Goal: Information Seeking & Learning: Learn about a topic

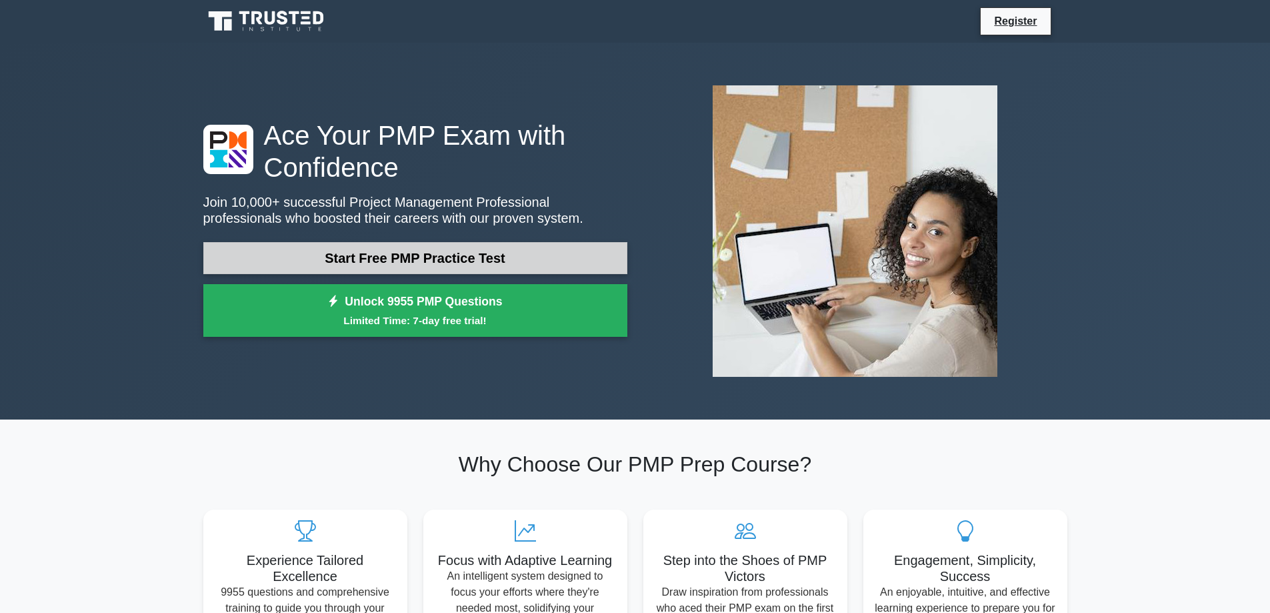
click at [425, 257] on link "Start Free PMP Practice Test" at bounding box center [415, 258] width 424 height 32
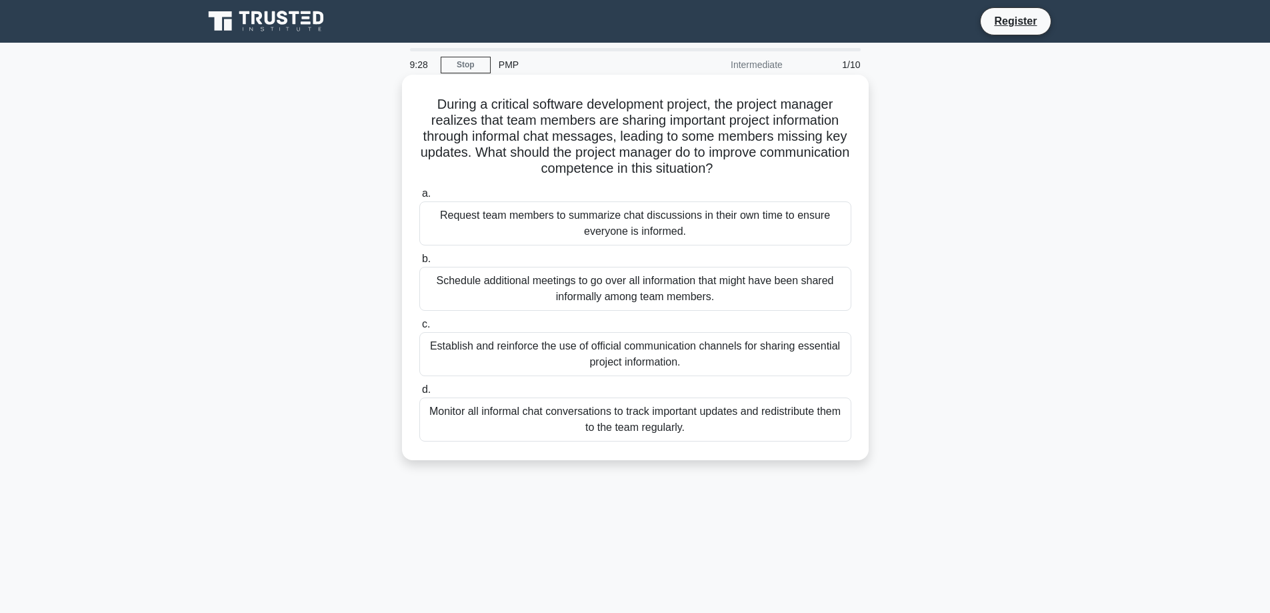
click at [658, 355] on div "Establish and reinforce the use of official communication channels for sharing …" at bounding box center [635, 354] width 432 height 44
click at [419, 329] on input "c. Establish and reinforce the use of official communication channels for shari…" at bounding box center [419, 324] width 0 height 9
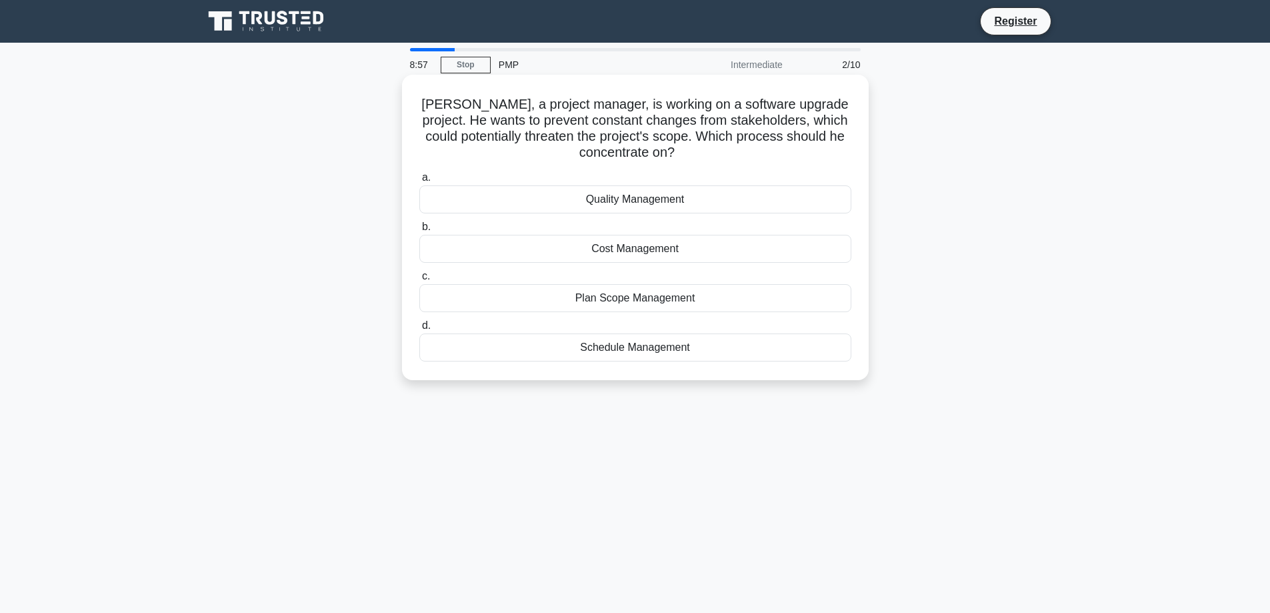
click at [635, 297] on div "Plan Scope Management" at bounding box center [635, 298] width 432 height 28
click at [419, 281] on input "c. Plan Scope Management" at bounding box center [419, 276] width 0 height 9
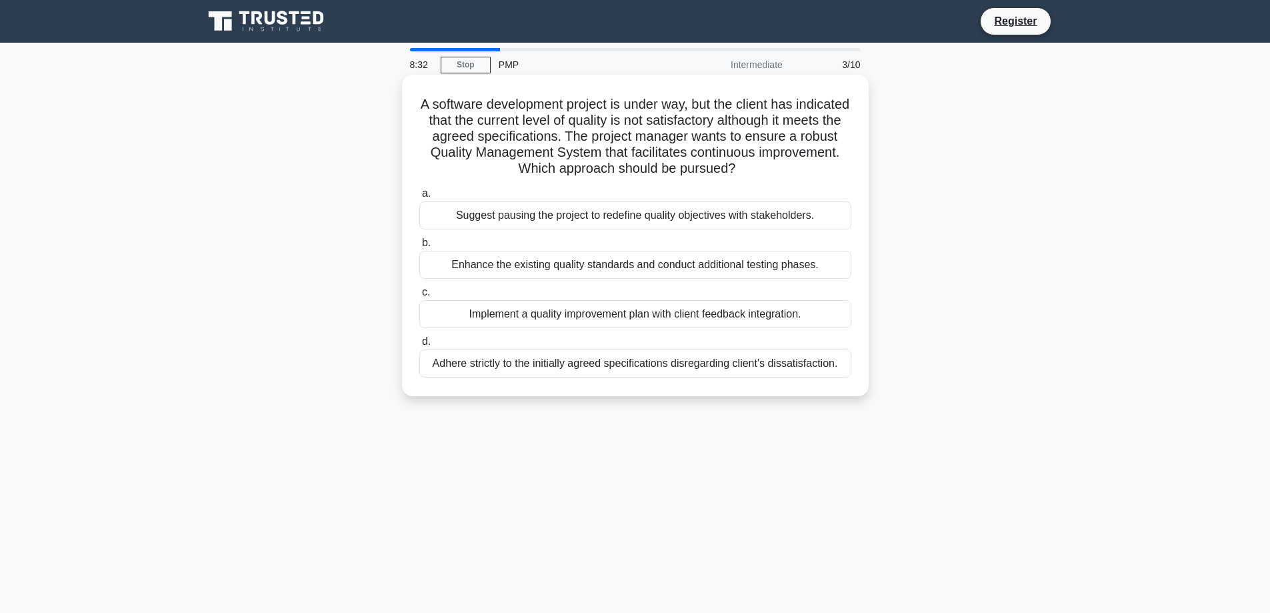
click at [738, 321] on div "Implement a quality improvement plan with client feedback integration." at bounding box center [635, 314] width 432 height 28
click at [419, 297] on input "c. Implement a quality improvement plan with client feedback integration." at bounding box center [419, 292] width 0 height 9
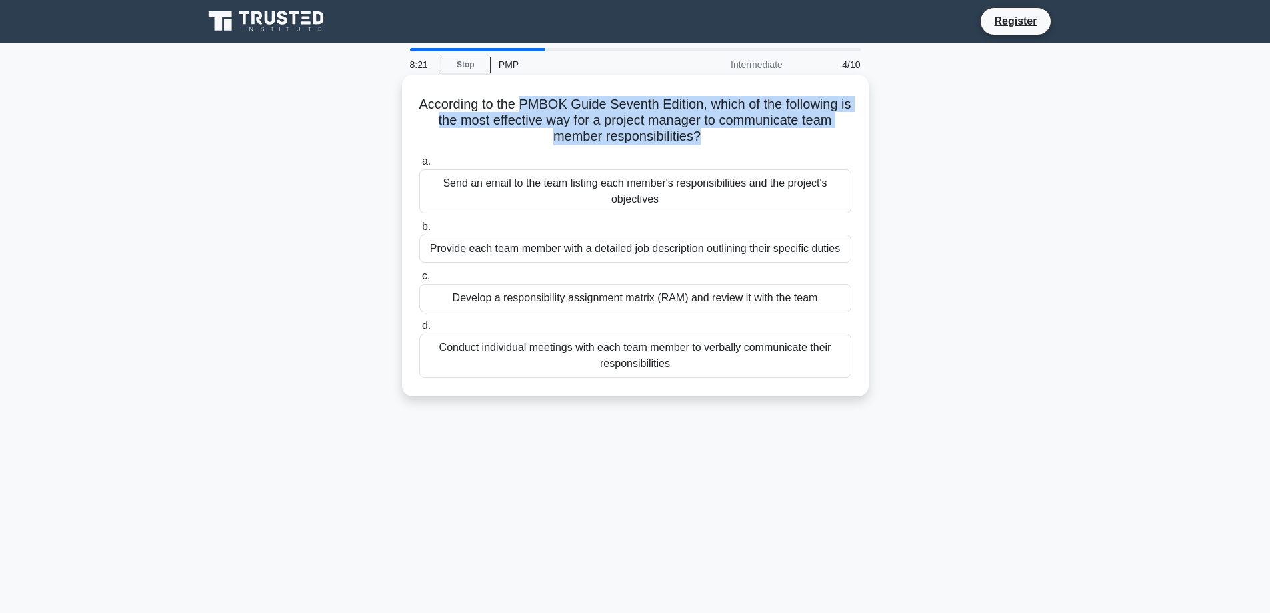
drag, startPoint x: 543, startPoint y: 105, endPoint x: 702, endPoint y: 136, distance: 161.8
click at [702, 136] on h5 "According to the PMBOK Guide Seventh Edition, which of the following is the mos…" at bounding box center [635, 120] width 435 height 49
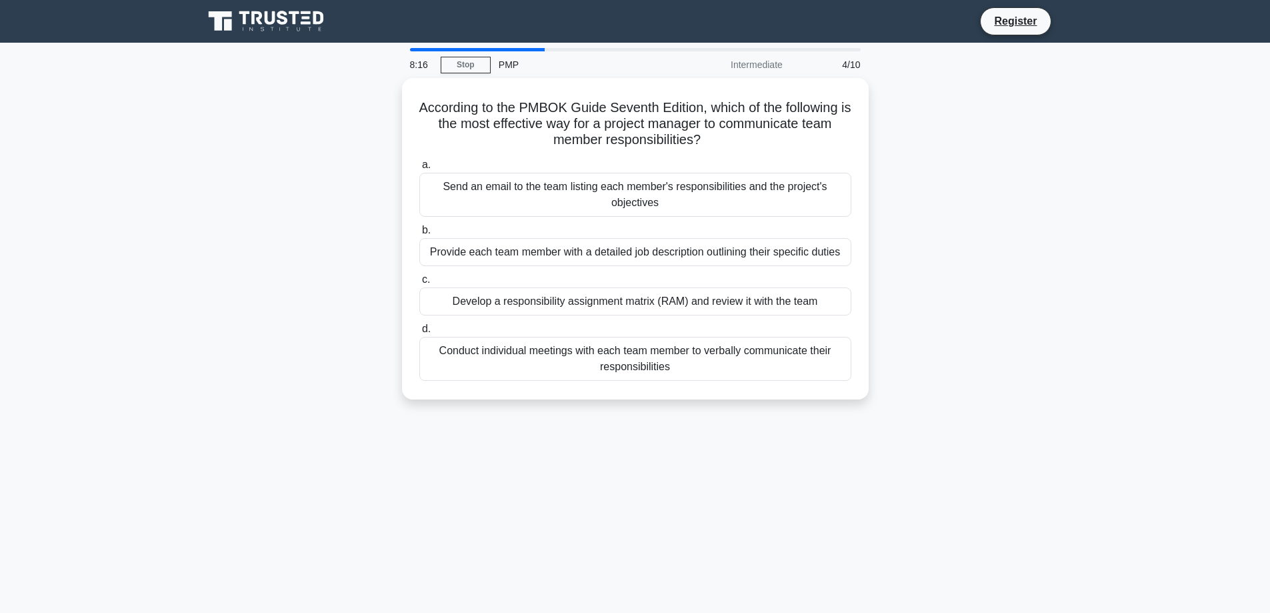
click at [938, 281] on div "According to the PMBOK Guide Seventh Edition, which of the following is the mos…" at bounding box center [635, 246] width 880 height 337
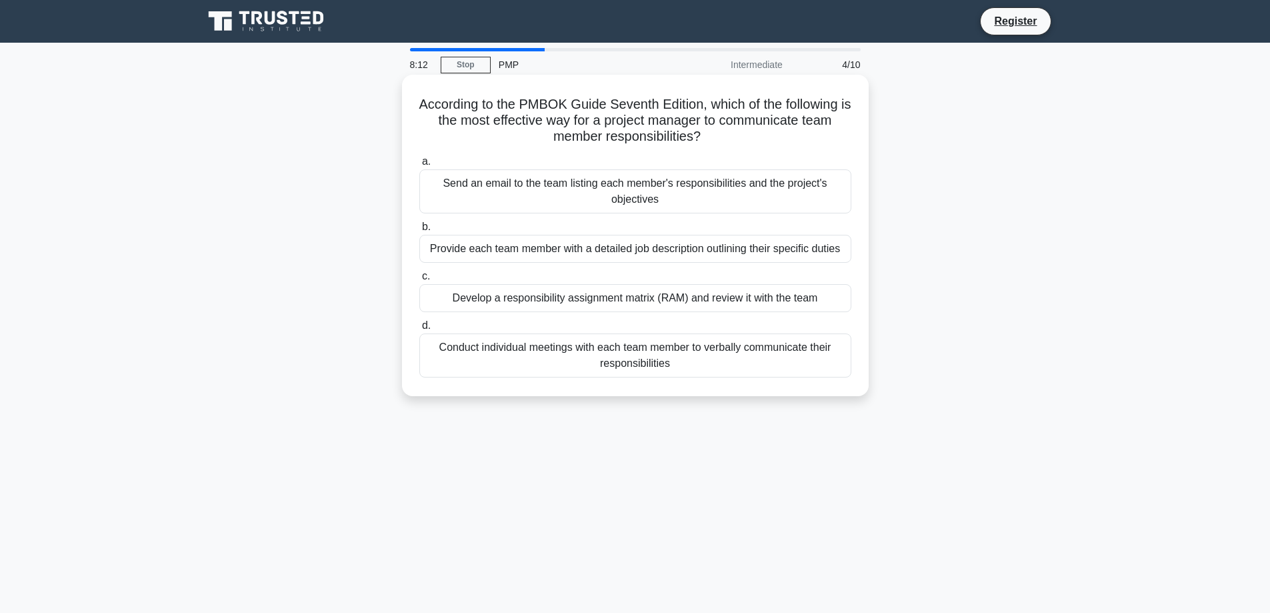
click at [658, 303] on div "Develop a responsibility assignment matrix (RAM) and review it with the team" at bounding box center [635, 298] width 432 height 28
click at [419, 281] on input "c. Develop a responsibility assignment matrix (RAM) and review it with the team" at bounding box center [419, 276] width 0 height 9
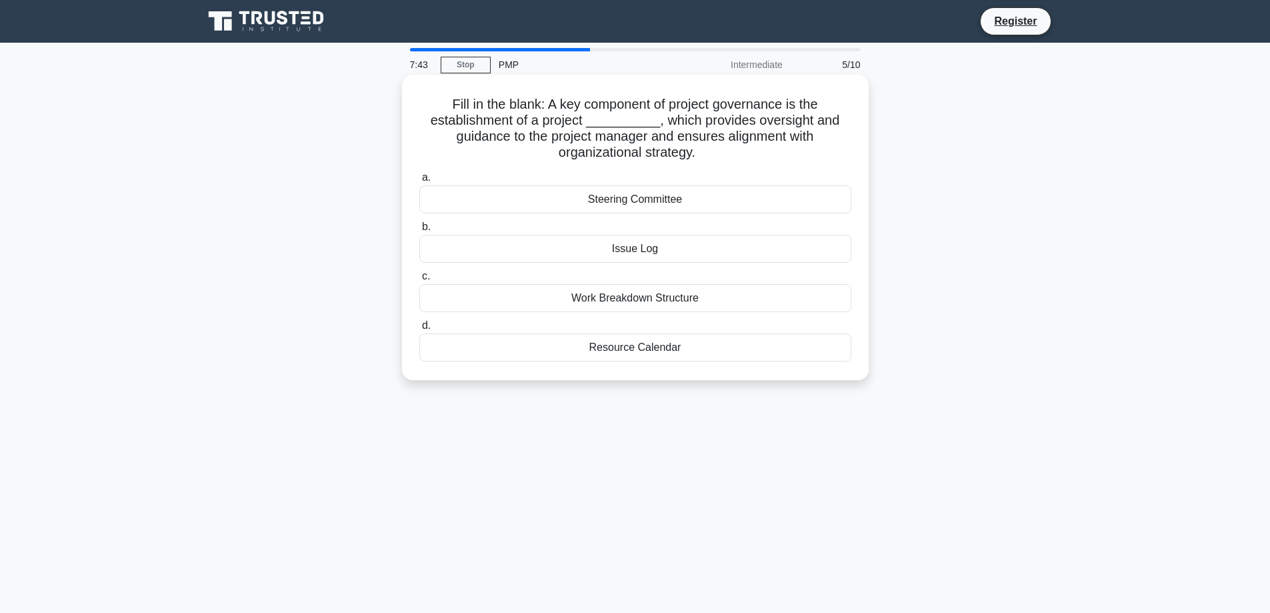
click at [674, 199] on div "Steering Committee" at bounding box center [635, 199] width 432 height 28
click at [419, 182] on input "a. Steering Committee" at bounding box center [419, 177] width 0 height 9
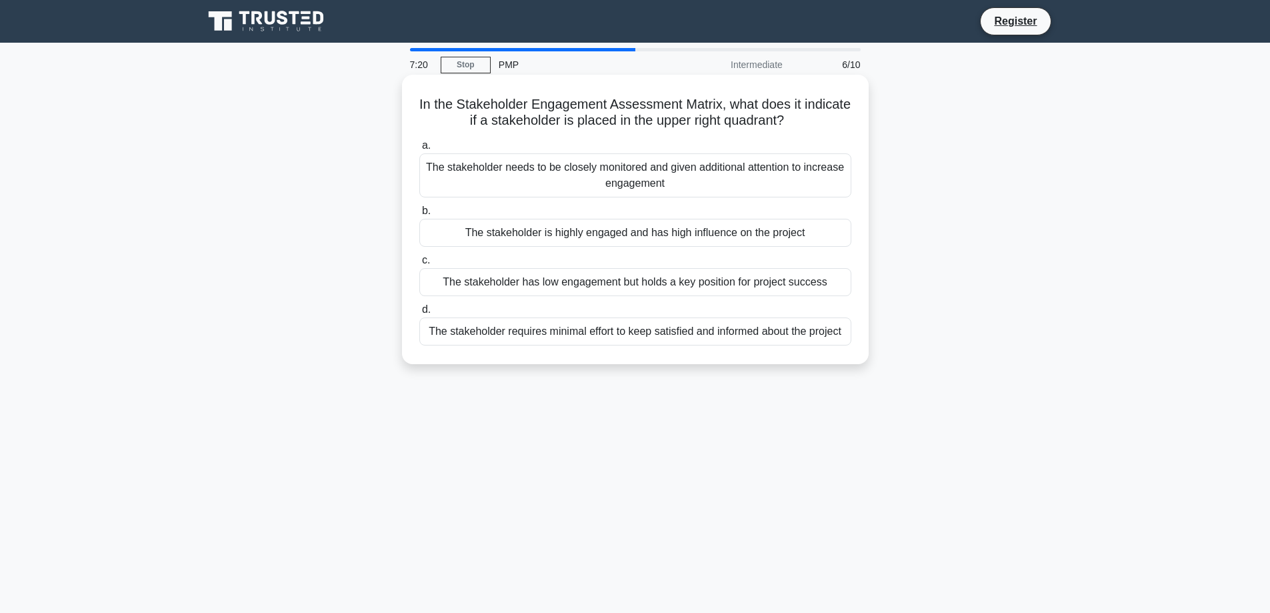
click at [654, 236] on div "The stakeholder is highly engaged and has high influence on the project" at bounding box center [635, 233] width 432 height 28
click at [419, 215] on input "b. The stakeholder is highly engaged and has high influence on the project" at bounding box center [419, 211] width 0 height 9
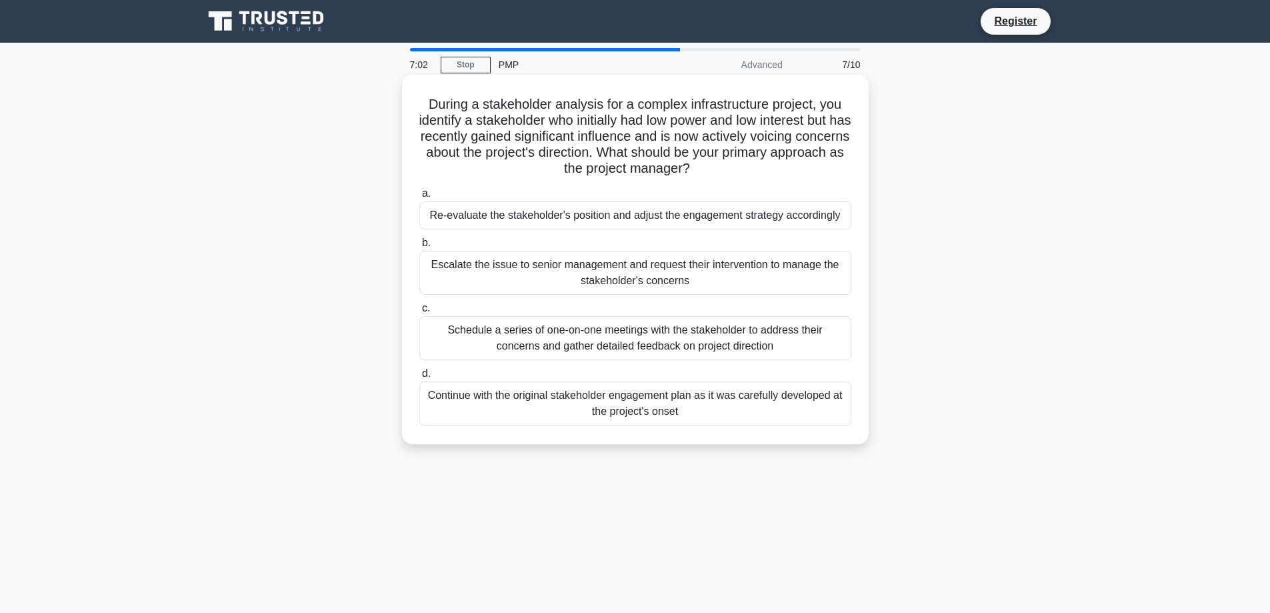
click at [622, 339] on div "Schedule a series of one-on-one meetings with the stakeholder to address their …" at bounding box center [635, 338] width 432 height 44
click at [419, 313] on input "c. Schedule a series of one-on-one meetings with the stakeholder to address the…" at bounding box center [419, 308] width 0 height 9
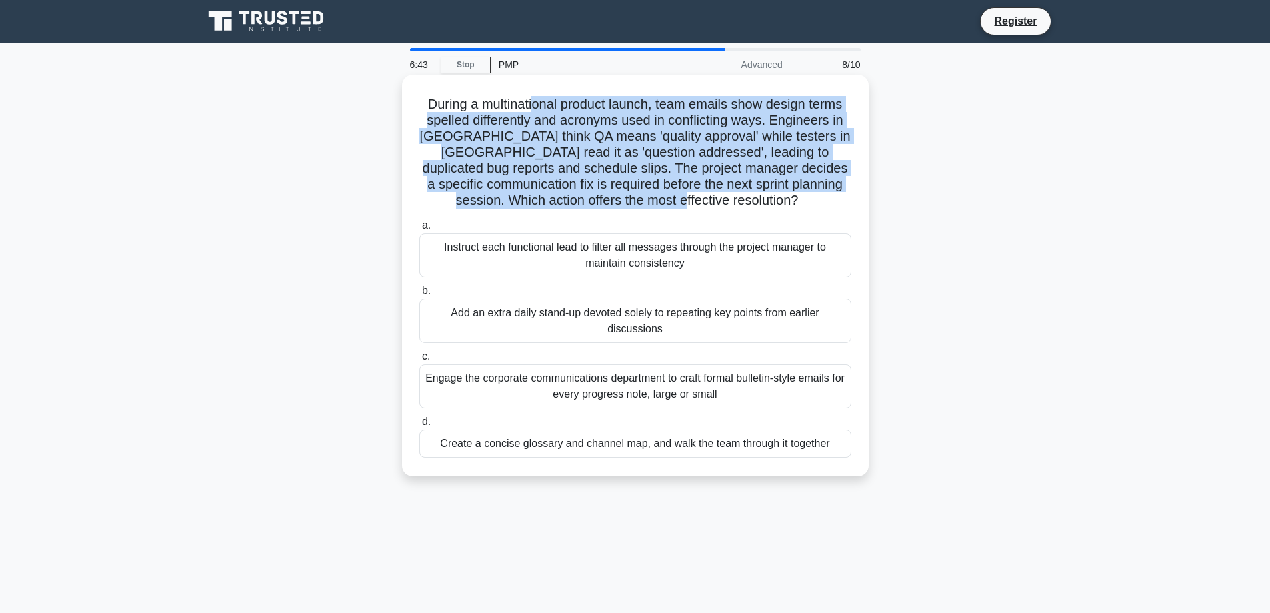
drag, startPoint x: 533, startPoint y: 99, endPoint x: 756, endPoint y: 199, distance: 244.2
click at [756, 199] on h5 "During a multinational product launch, team emails show design terms spelled di…" at bounding box center [635, 152] width 435 height 113
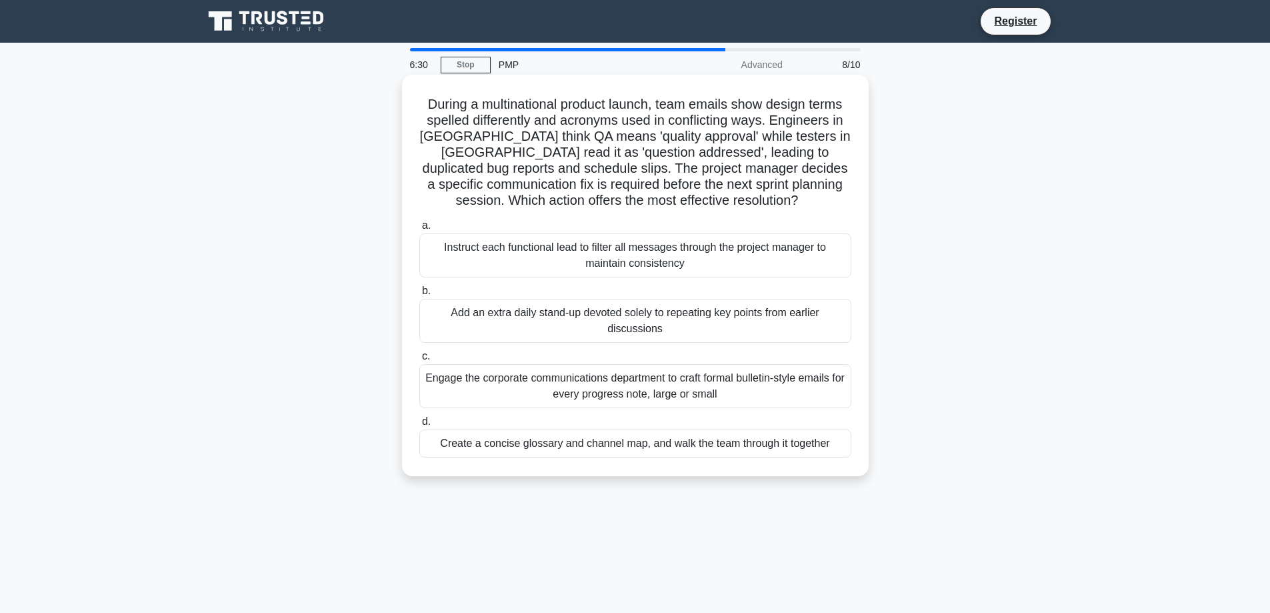
click at [636, 445] on div "Create a concise glossary and channel map, and walk the team through it together" at bounding box center [635, 443] width 432 height 28
click at [419, 426] on input "d. Create a concise glossary and channel map, and walk the team through it toge…" at bounding box center [419, 421] width 0 height 9
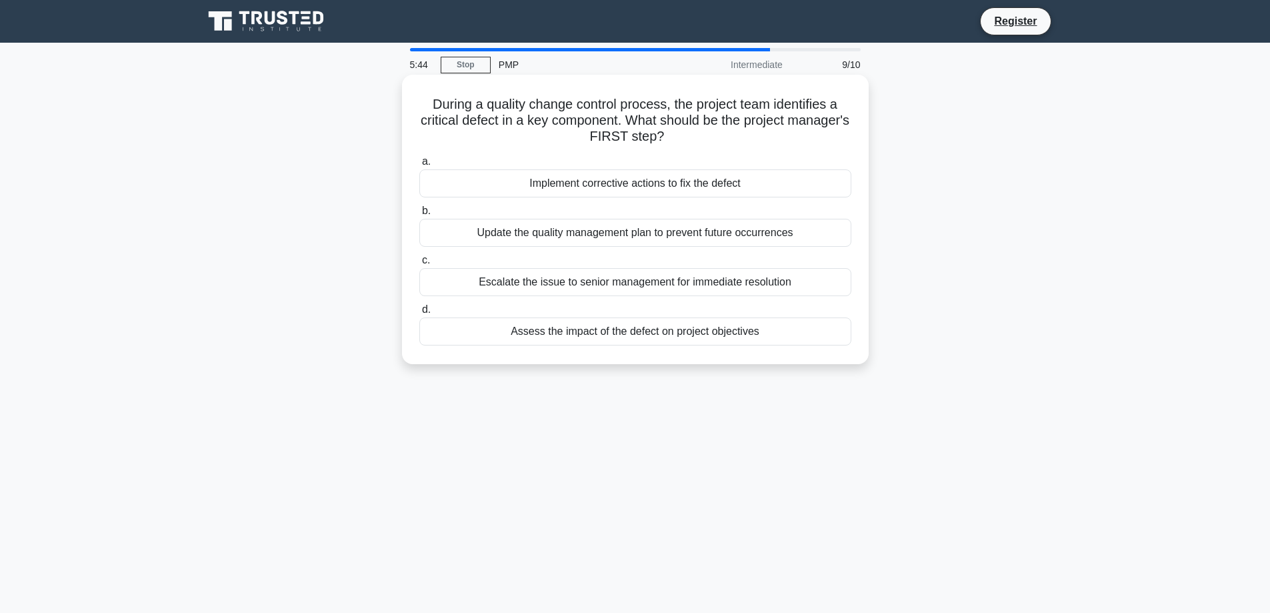
click at [624, 335] on div "Assess the impact of the defect on project objectives" at bounding box center [635, 331] width 432 height 28
click at [419, 314] on input "d. Assess the impact of the defect on project objectives" at bounding box center [419, 309] width 0 height 9
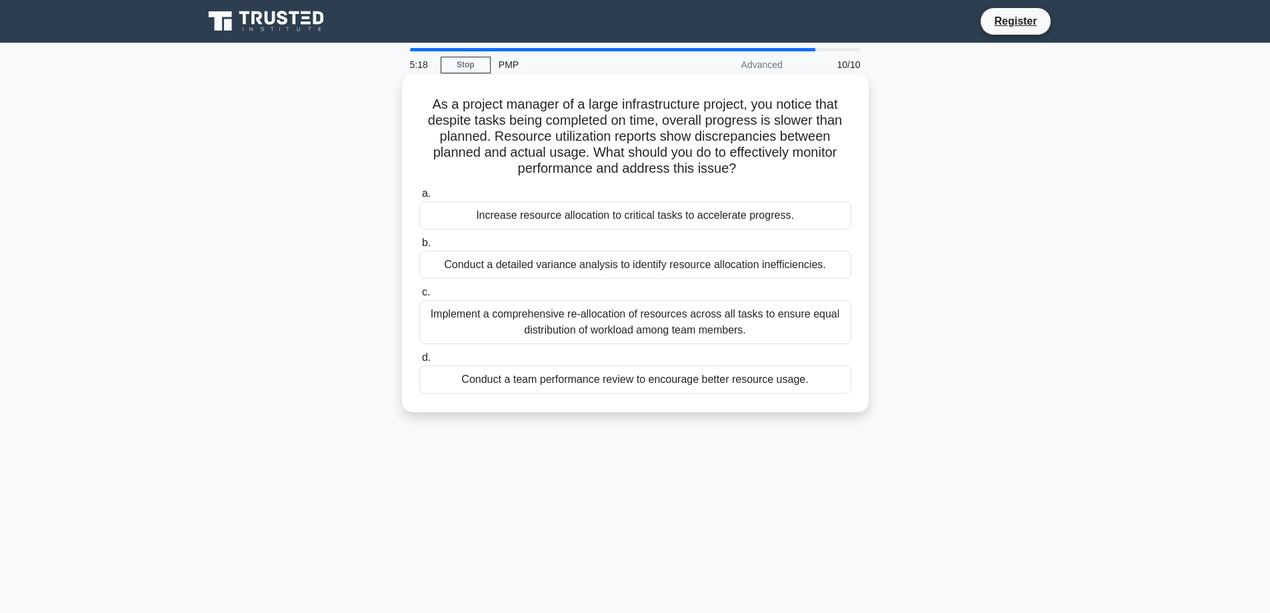
drag, startPoint x: 551, startPoint y: 110, endPoint x: 762, endPoint y: 169, distance: 218.3
click at [762, 169] on h5 "As a project manager of a large infrastructure project, you notice that despite…" at bounding box center [635, 136] width 435 height 81
click at [672, 264] on div "Conduct a detailed variance analysis to identify resource allocation inefficien…" at bounding box center [635, 265] width 432 height 28
click at [419, 247] on input "b. Conduct a detailed variance analysis to identify resource allocation ineffic…" at bounding box center [419, 243] width 0 height 9
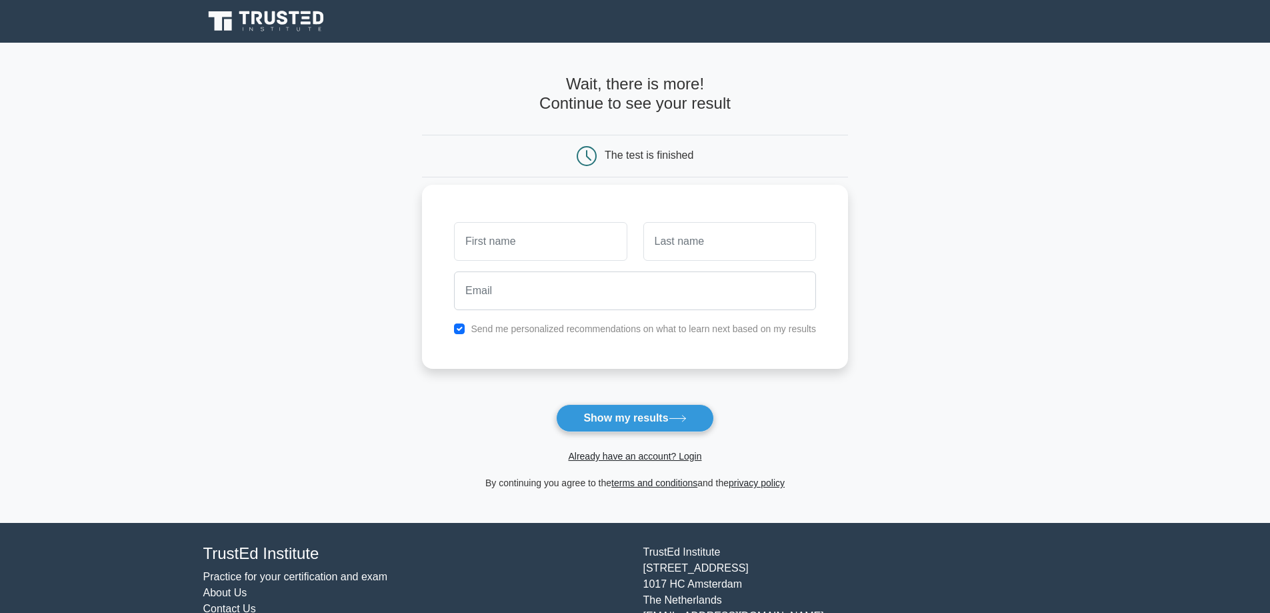
click at [465, 331] on div "Send me personalized recommendations on what to learn next based on my results" at bounding box center [635, 329] width 378 height 16
click at [513, 247] on input "text" at bounding box center [540, 241] width 173 height 39
type input "Jacob"
type input "Joseph"
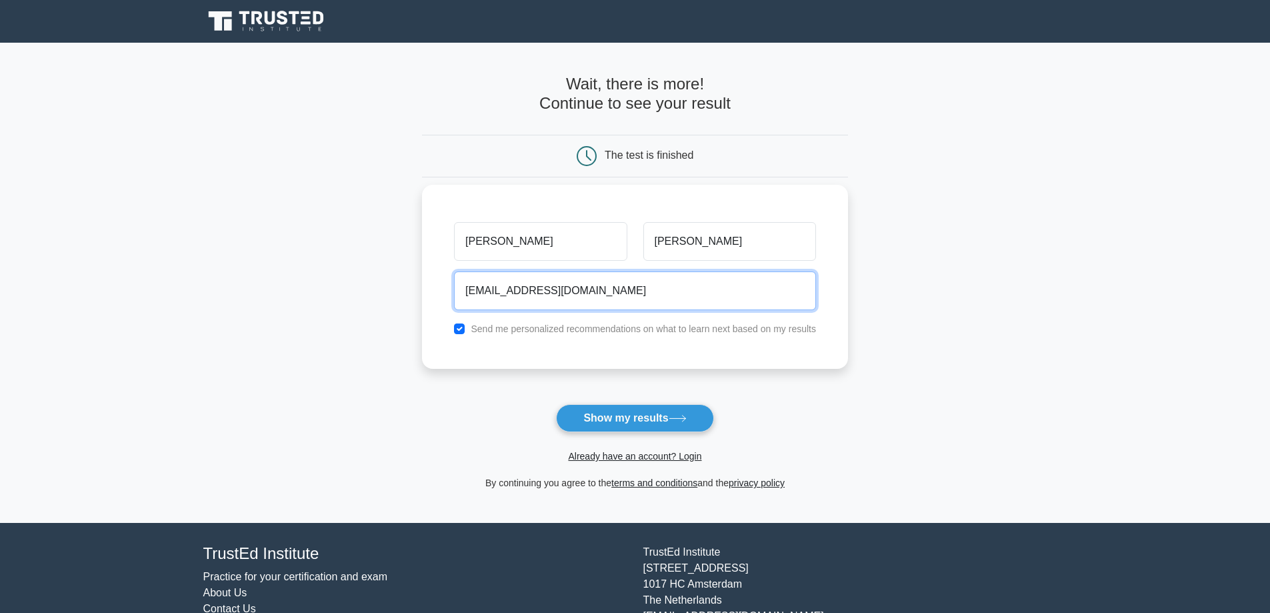
type input "jacobs8510@gmail.com"
click at [457, 329] on input "checkbox" at bounding box center [459, 328] width 11 height 11
checkbox input "false"
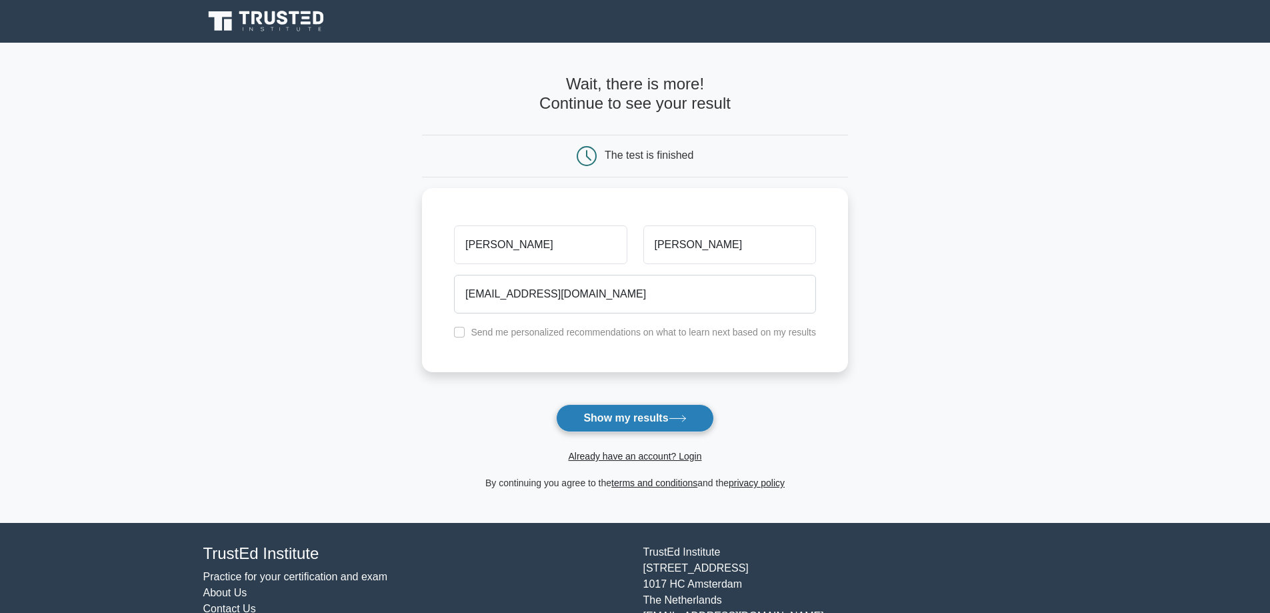
click at [613, 419] on button "Show my results" at bounding box center [634, 418] width 157 height 28
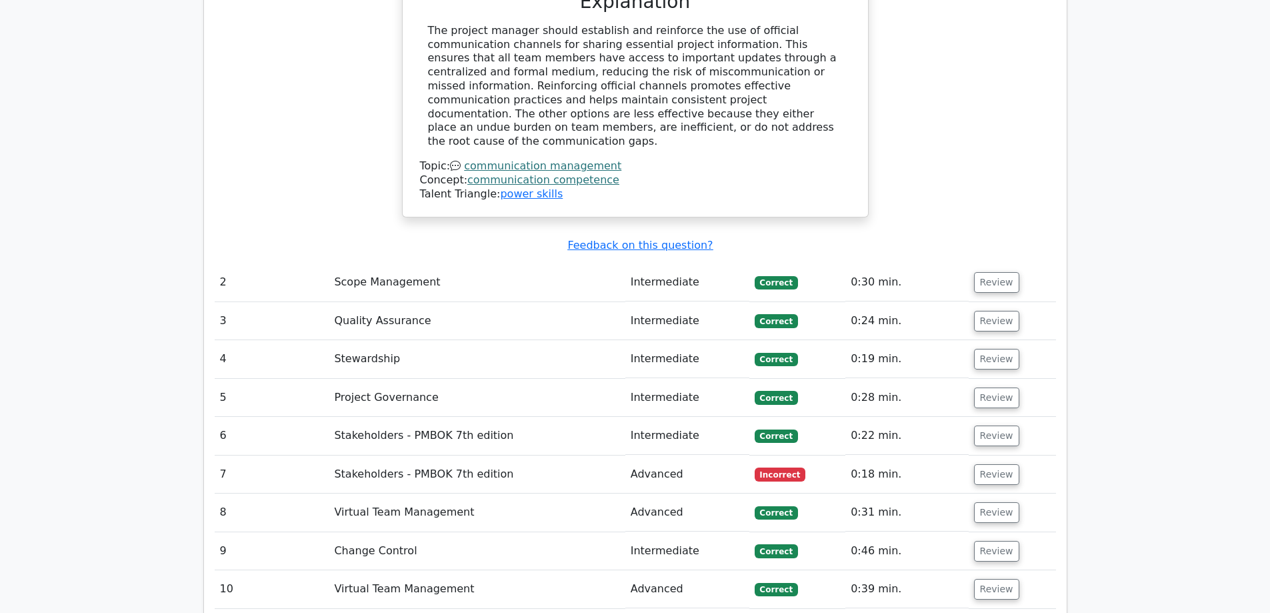
scroll to position [1667, 0]
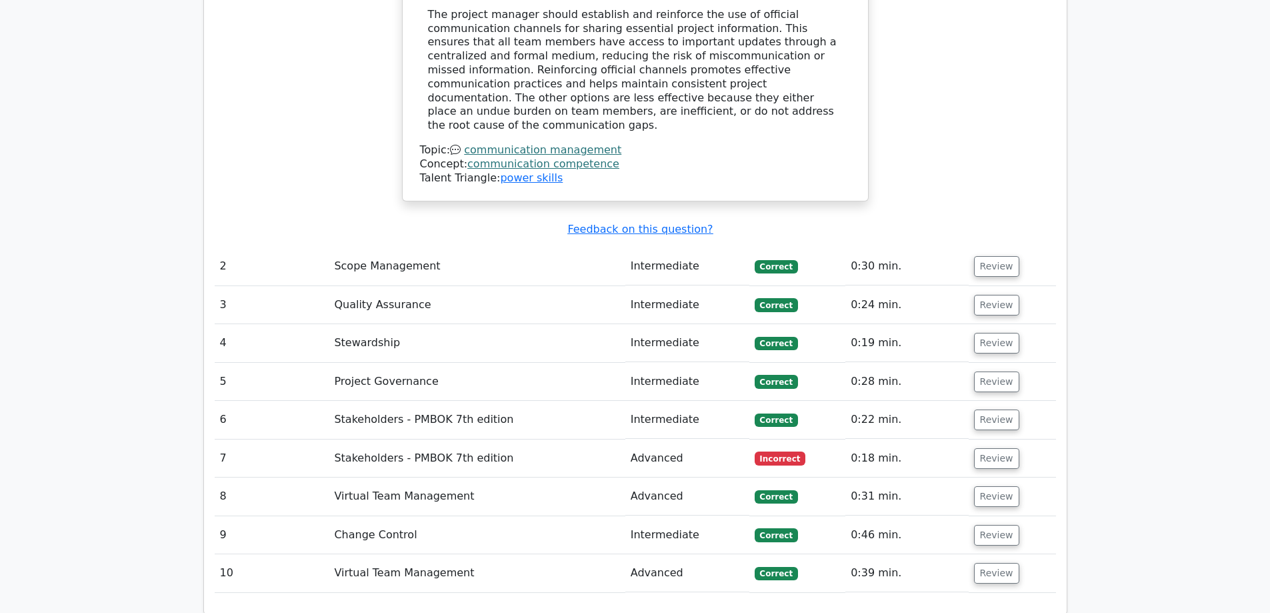
click at [403, 439] on td "Stakeholders - PMBOK 7th edition" at bounding box center [477, 458] width 296 height 38
click at [991, 448] on button "Review" at bounding box center [996, 458] width 45 height 21
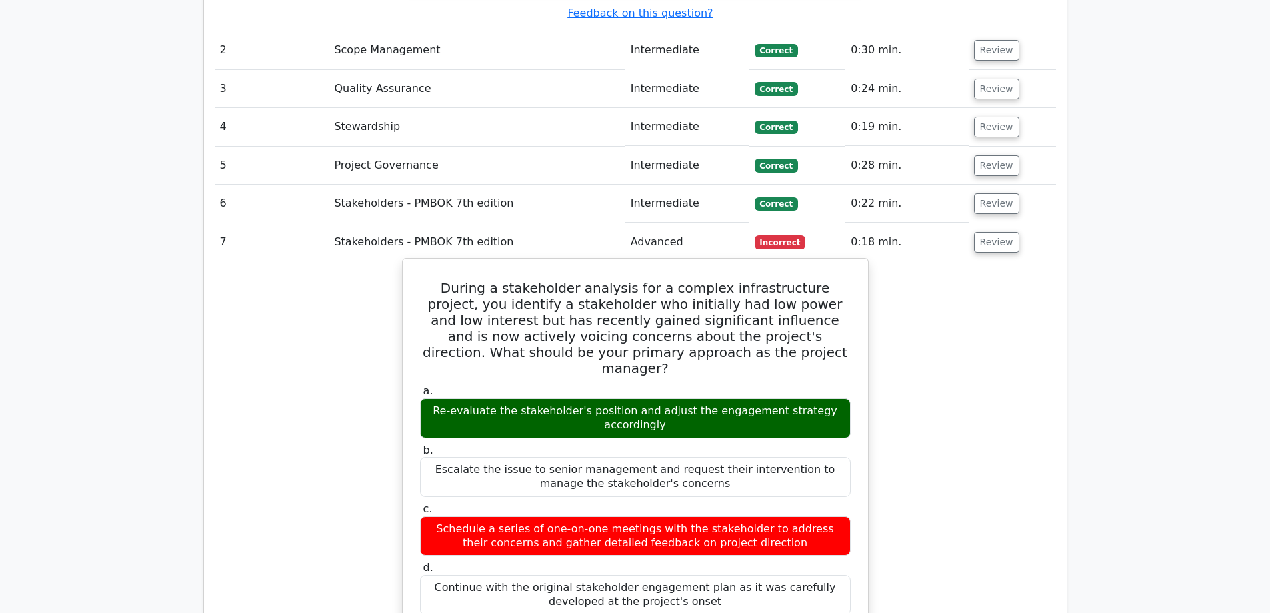
scroll to position [1934, 0]
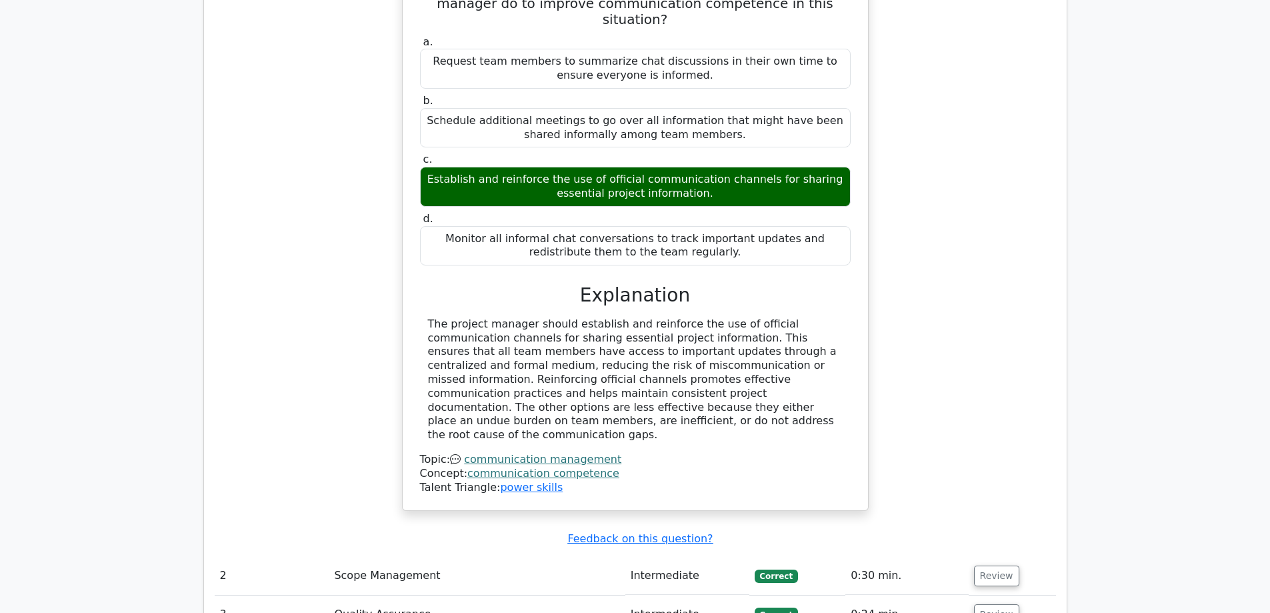
scroll to position [1334, 0]
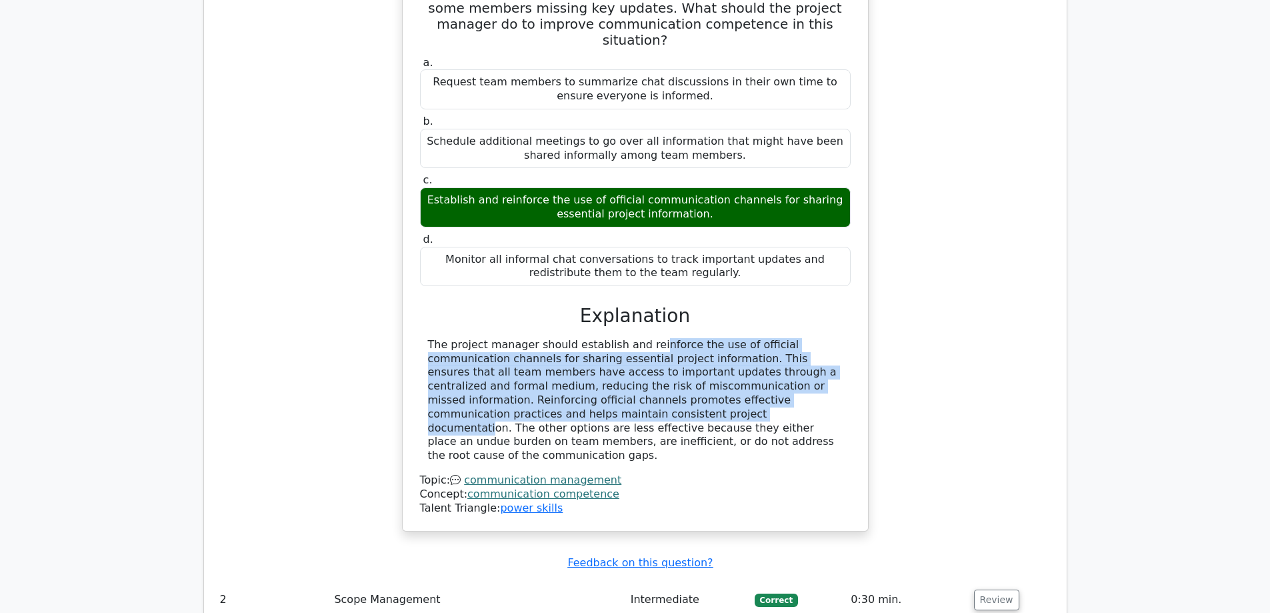
drag, startPoint x: 616, startPoint y: 268, endPoint x: 797, endPoint y: 327, distance: 190.8
click at [795, 338] on div "The project manager should establish and reinforce the use of official communic…" at bounding box center [635, 400] width 415 height 125
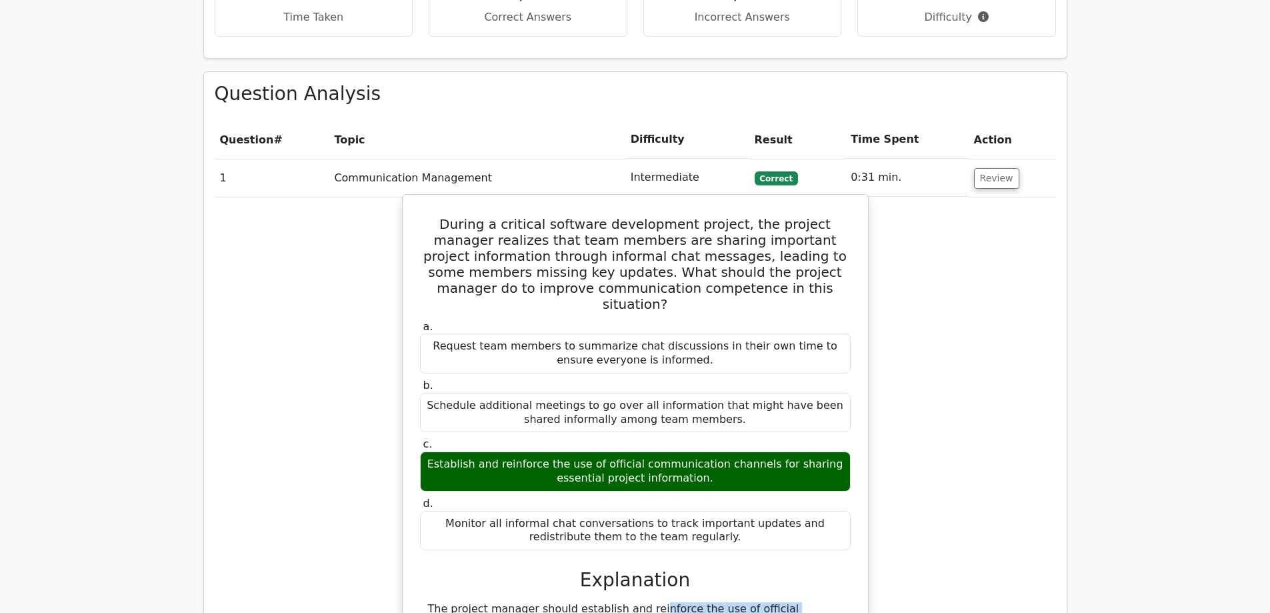
scroll to position [1203, 0]
